Goal: Transaction & Acquisition: Purchase product/service

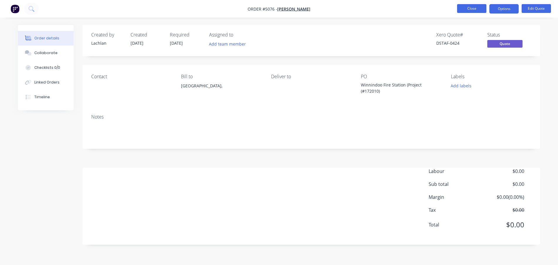
click at [473, 10] on button "Close" at bounding box center [471, 8] width 29 height 9
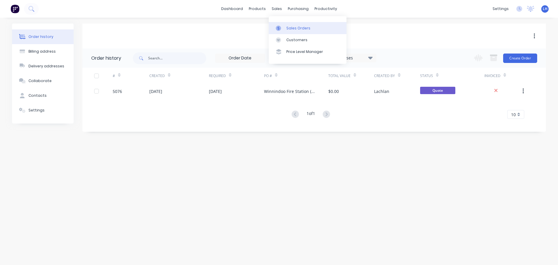
click at [289, 28] on div "Sales Orders" at bounding box center [299, 28] width 24 height 5
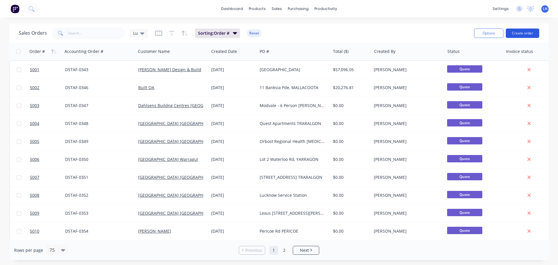
click at [526, 33] on button "Create order" at bounding box center [522, 32] width 33 height 9
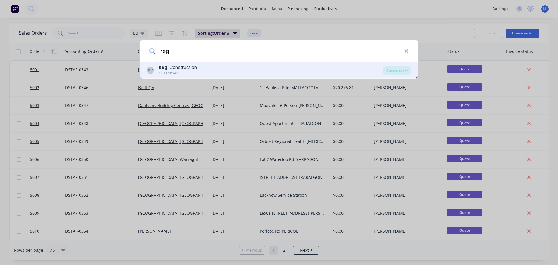
type input "regli"
click at [173, 68] on div "Regli Construction" at bounding box center [178, 67] width 38 height 6
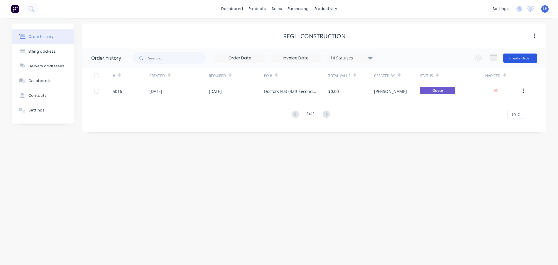
click at [522, 57] on button "Create Order" at bounding box center [521, 57] width 34 height 9
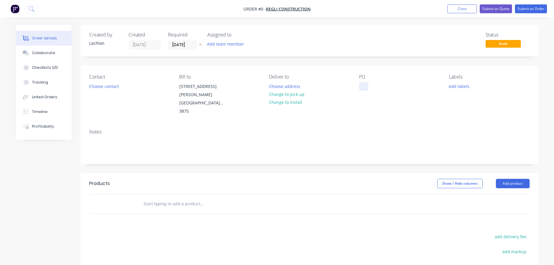
click at [361, 87] on div at bounding box center [363, 86] width 9 height 9
click at [365, 87] on div at bounding box center [363, 86] width 9 height 9
click at [378, 108] on div "Contact Choose contact [PERSON_NAME] to [STREET_ADDRESS][PERSON_NAME] Deliver t…" at bounding box center [309, 94] width 458 height 59
click at [494, 7] on button "Submit as Quote" at bounding box center [496, 8] width 32 height 9
